Goal: Task Accomplishment & Management: Complete application form

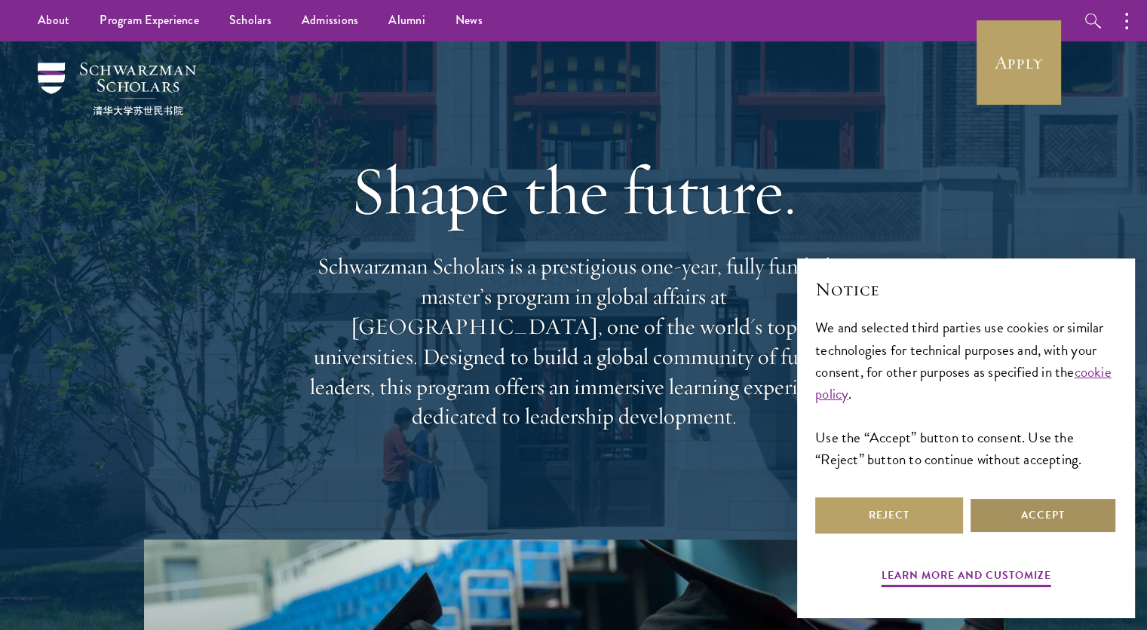
click at [1001, 507] on button "Accept" at bounding box center [1043, 516] width 148 height 36
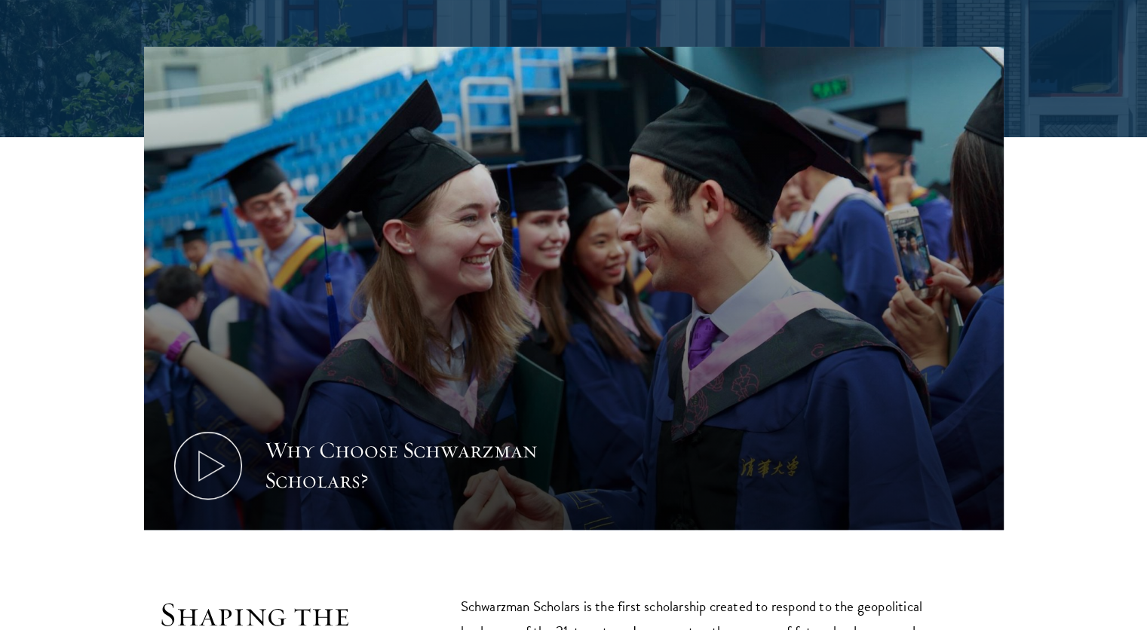
scroll to position [498, 0]
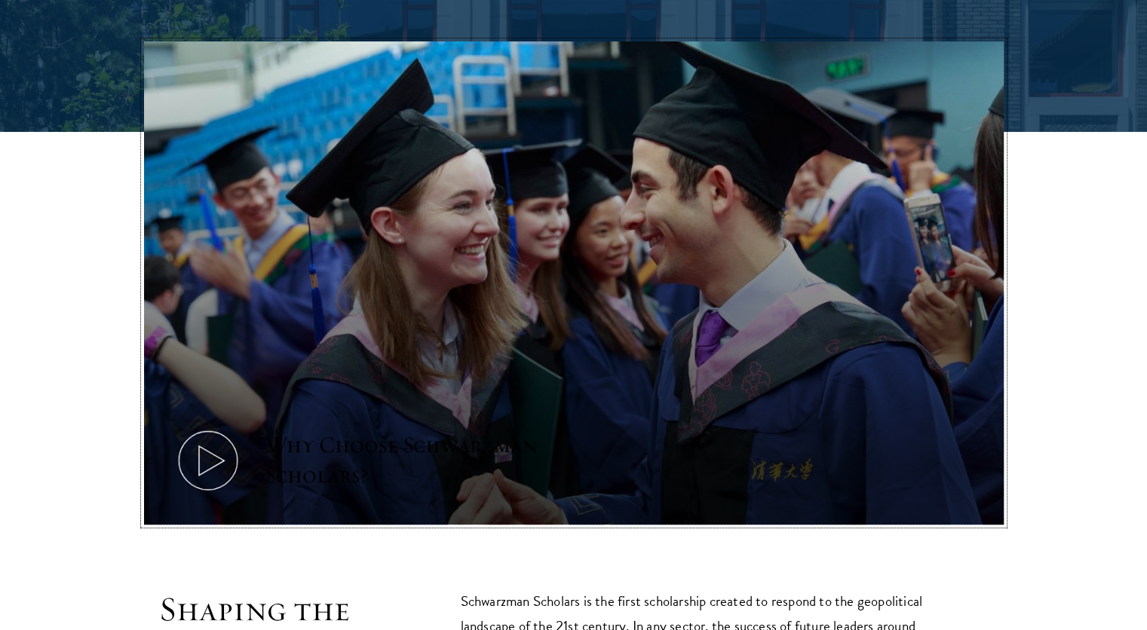
click at [213, 433] on icon at bounding box center [208, 461] width 68 height 68
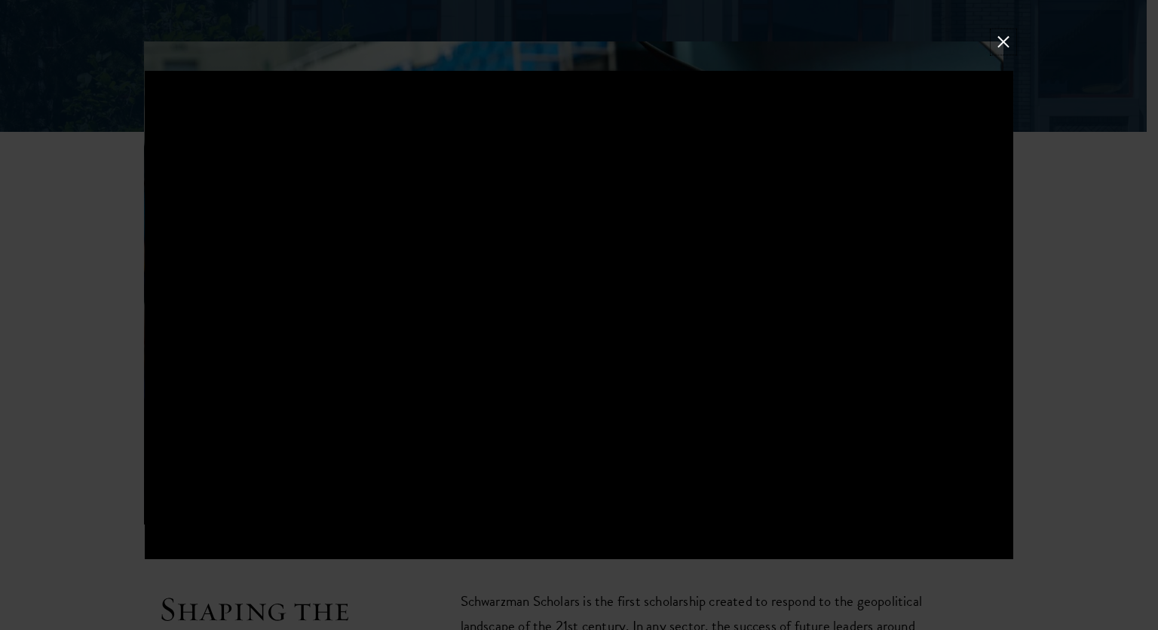
click at [1000, 41] on button at bounding box center [1004, 42] width 20 height 20
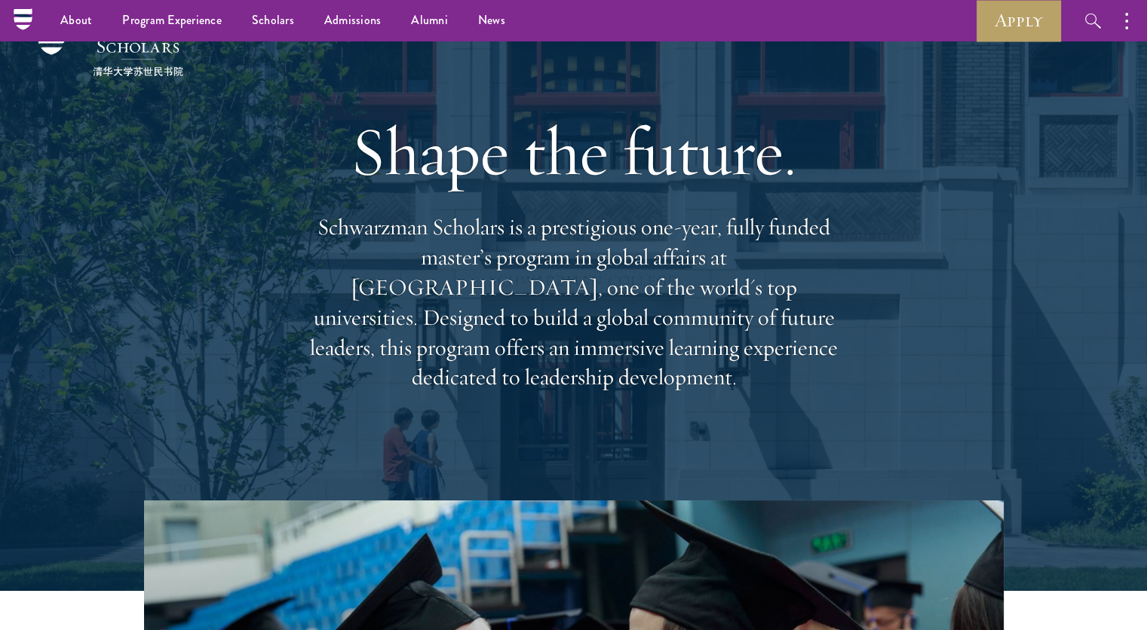
scroll to position [0, 0]
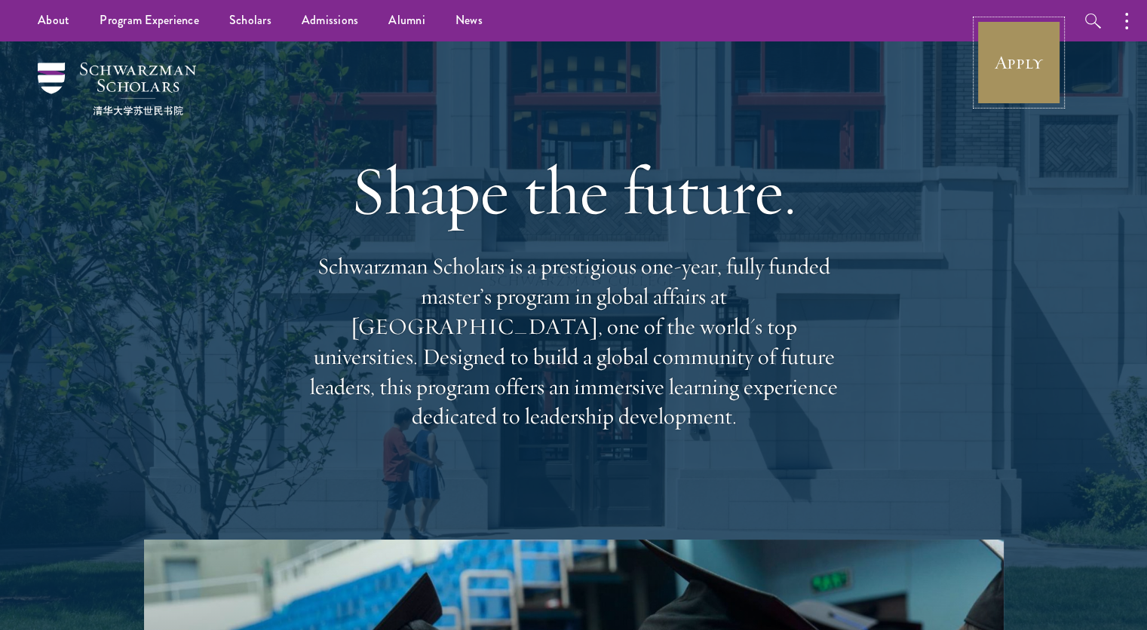
click at [1010, 67] on link "Apply" at bounding box center [1018, 62] width 84 height 84
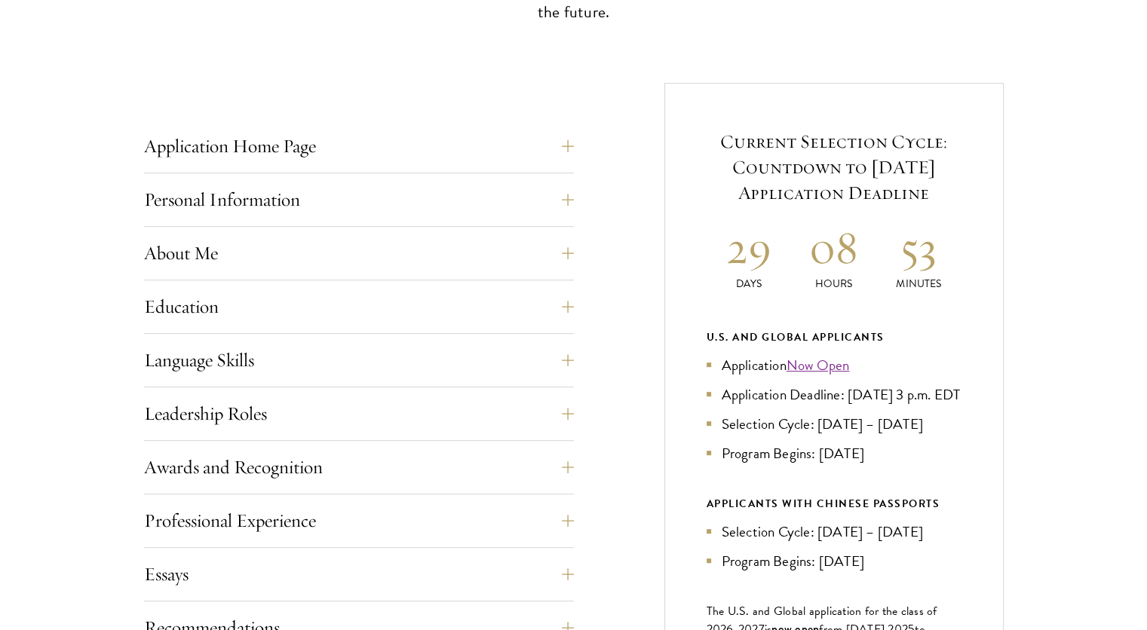
scroll to position [529, 0]
click at [241, 355] on button "Language Skills" at bounding box center [370, 359] width 430 height 36
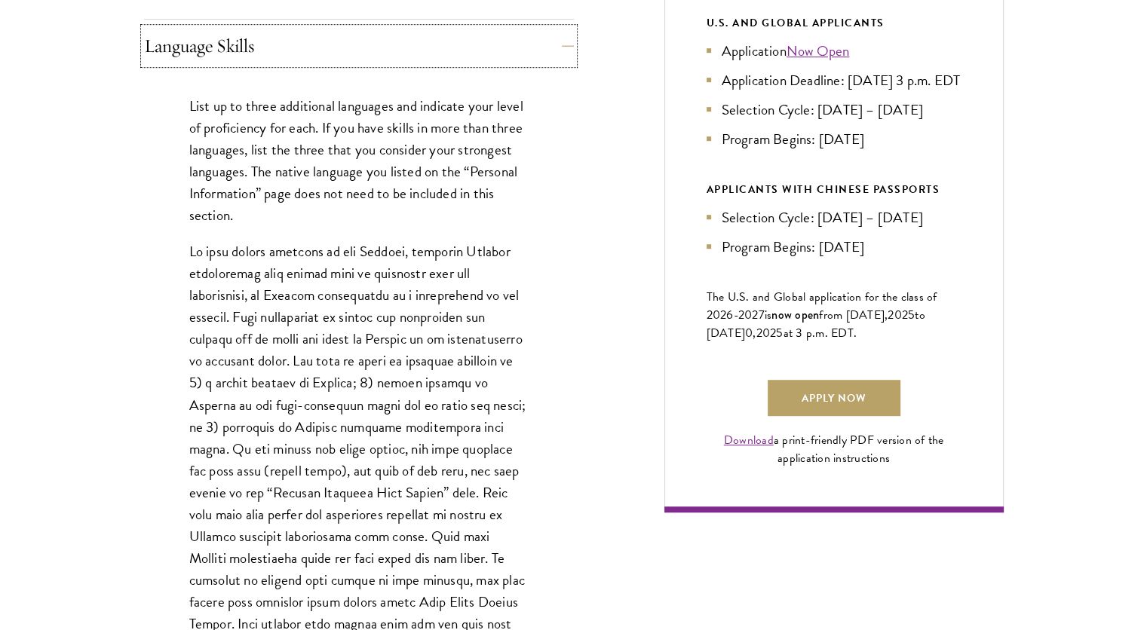
scroll to position [842, 0]
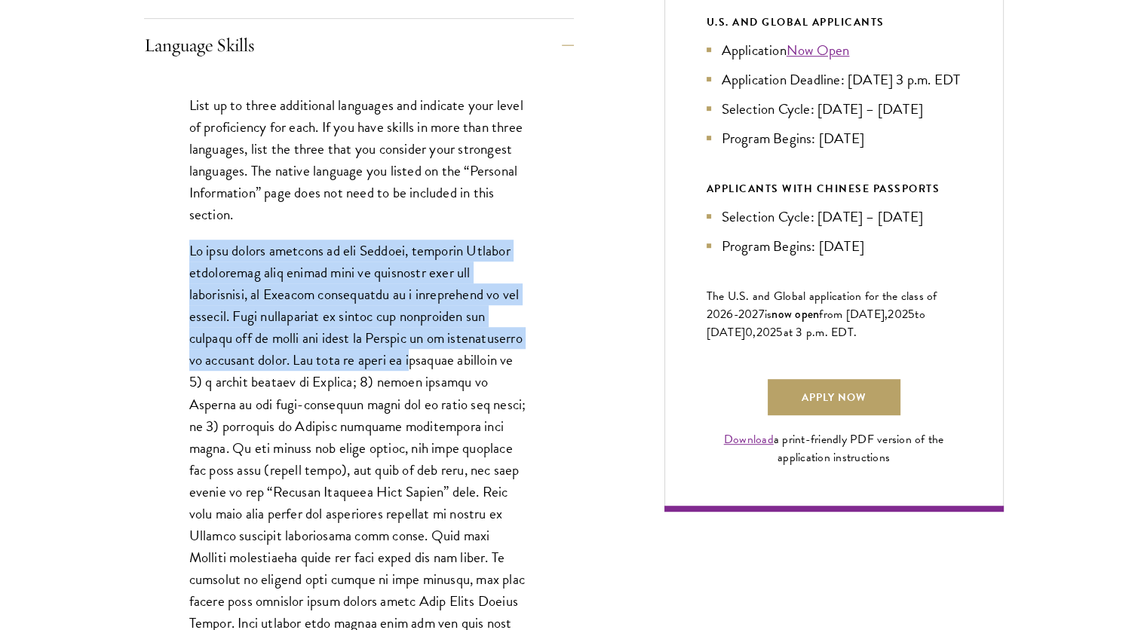
drag, startPoint x: 190, startPoint y: 250, endPoint x: 409, endPoint y: 372, distance: 250.5
click at [409, 372] on p at bounding box center [358, 459] width 339 height 438
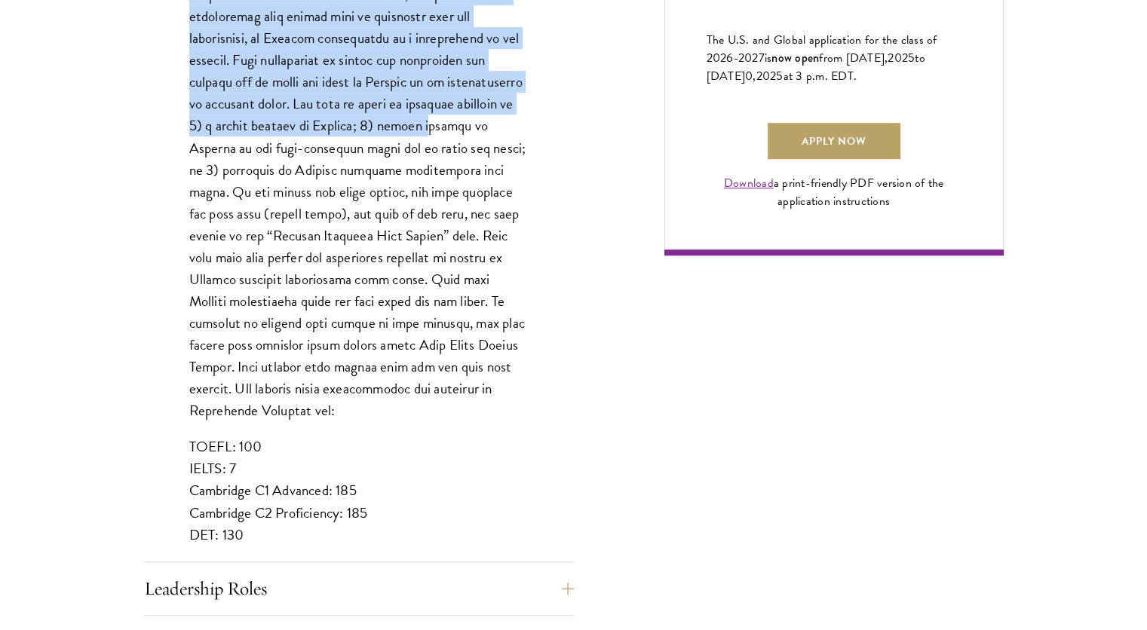
scroll to position [1163, 0]
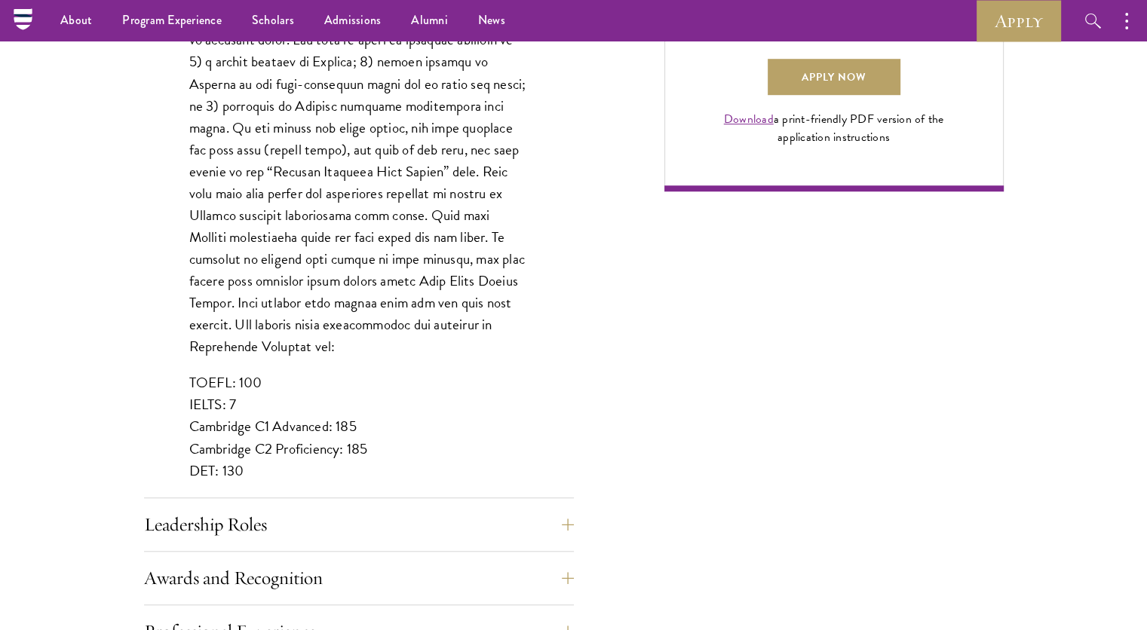
click at [362, 288] on p at bounding box center [358, 138] width 339 height 438
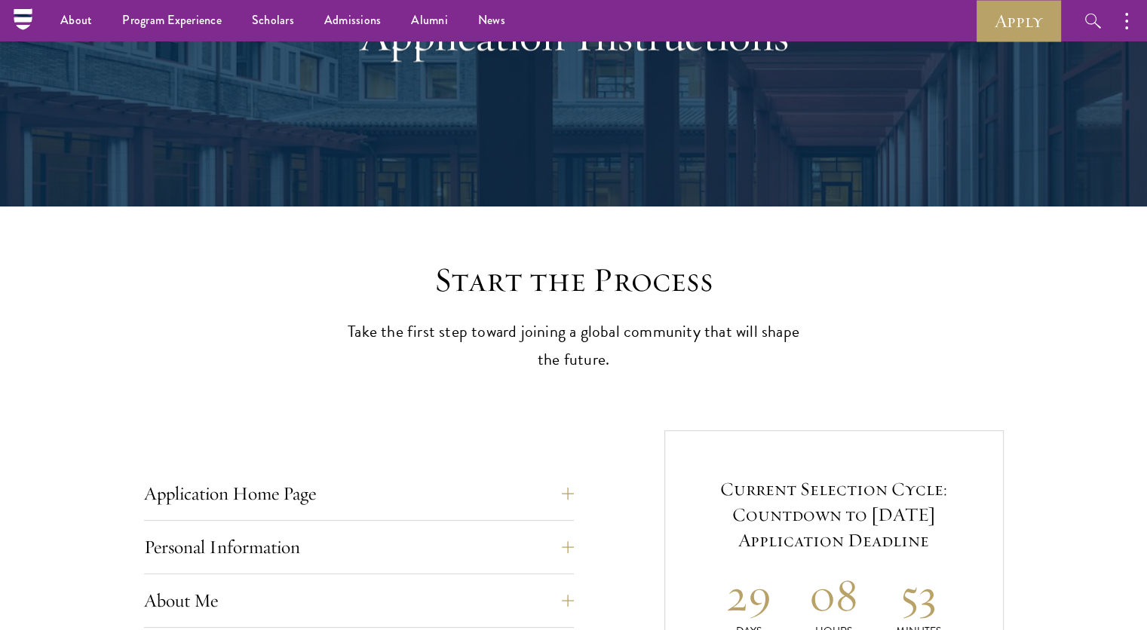
scroll to position [0, 0]
